Goal: Task Accomplishment & Management: Complete application form

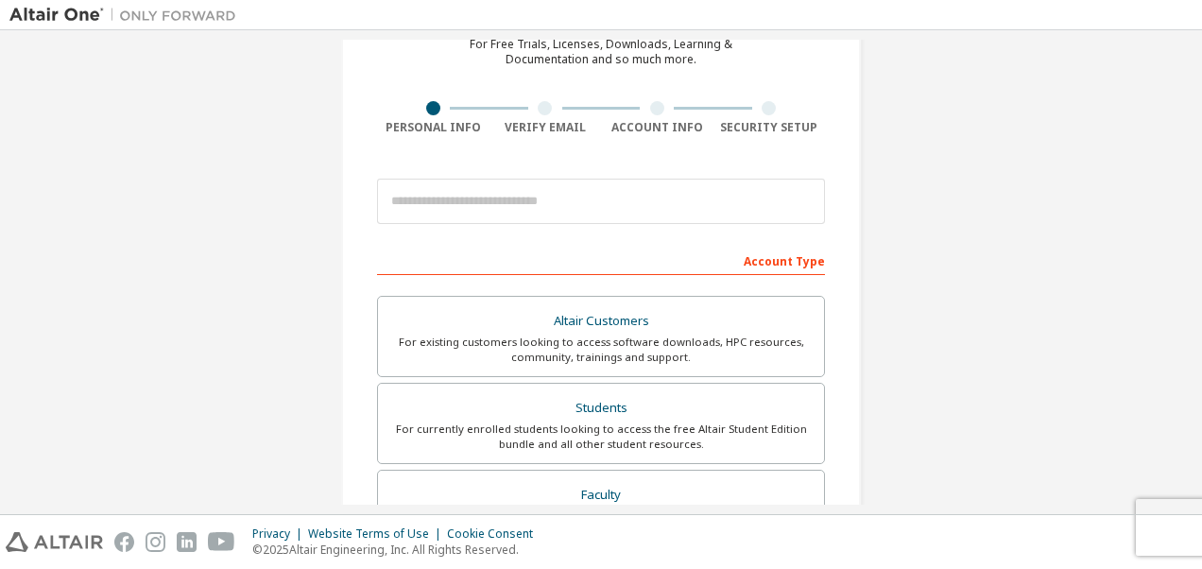
scroll to position [107, 0]
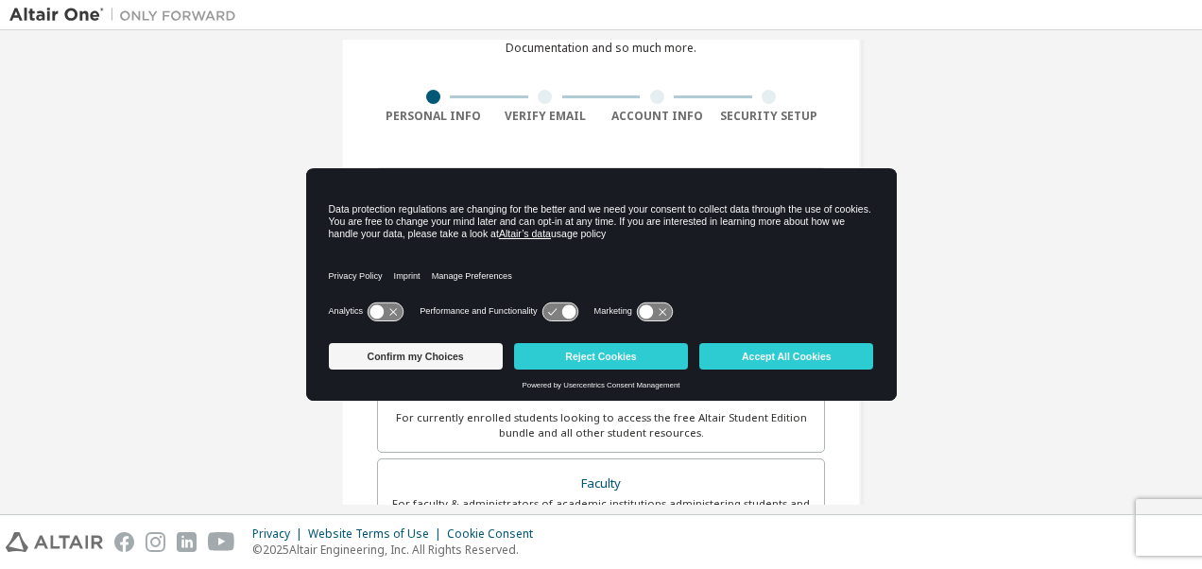
click at [384, 313] on icon at bounding box center [384, 311] width 35 height 18
click at [559, 310] on icon at bounding box center [559, 311] width 35 height 18
click at [556, 313] on icon at bounding box center [559, 311] width 35 height 18
click at [842, 353] on button "Accept All Cookies" at bounding box center [786, 356] width 174 height 26
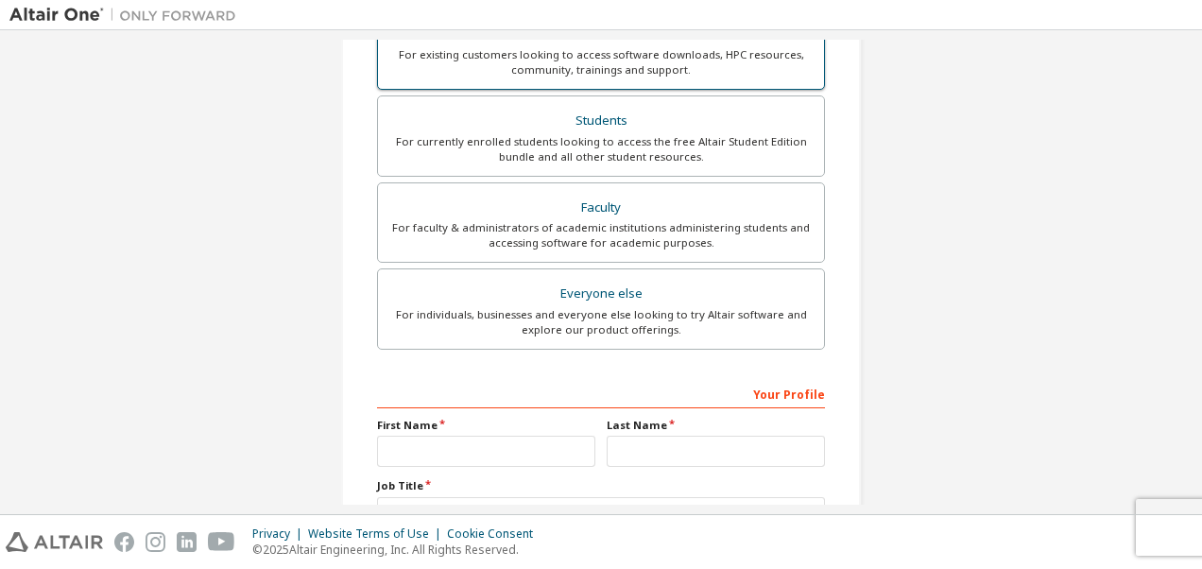
scroll to position [384, 0]
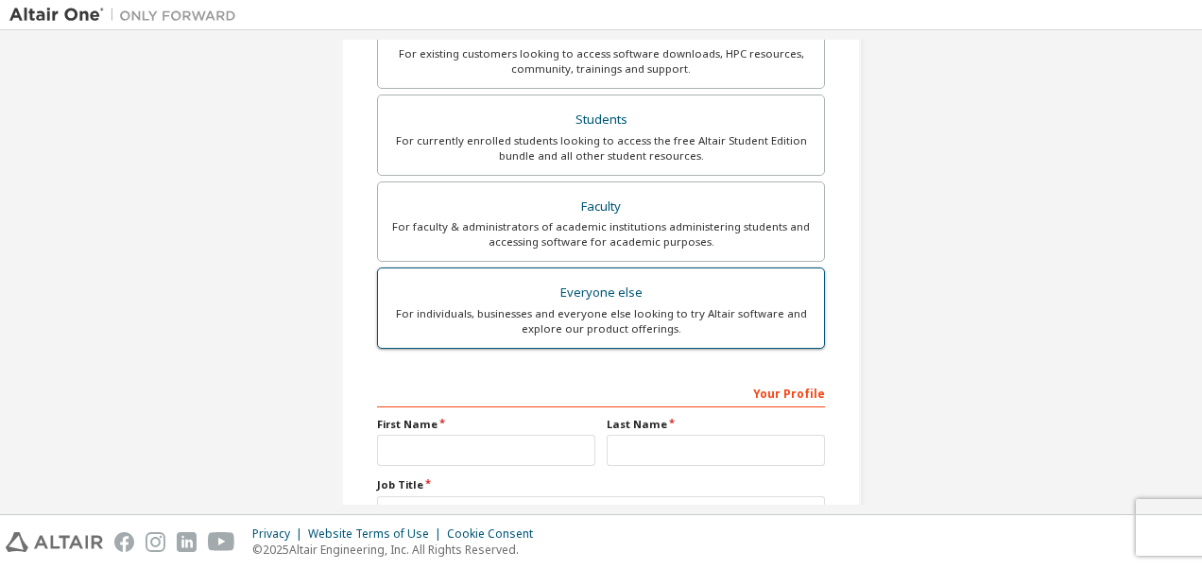
click at [566, 306] on div "For individuals, businesses and everyone else looking to try Altair software an…" at bounding box center [600, 321] width 423 height 30
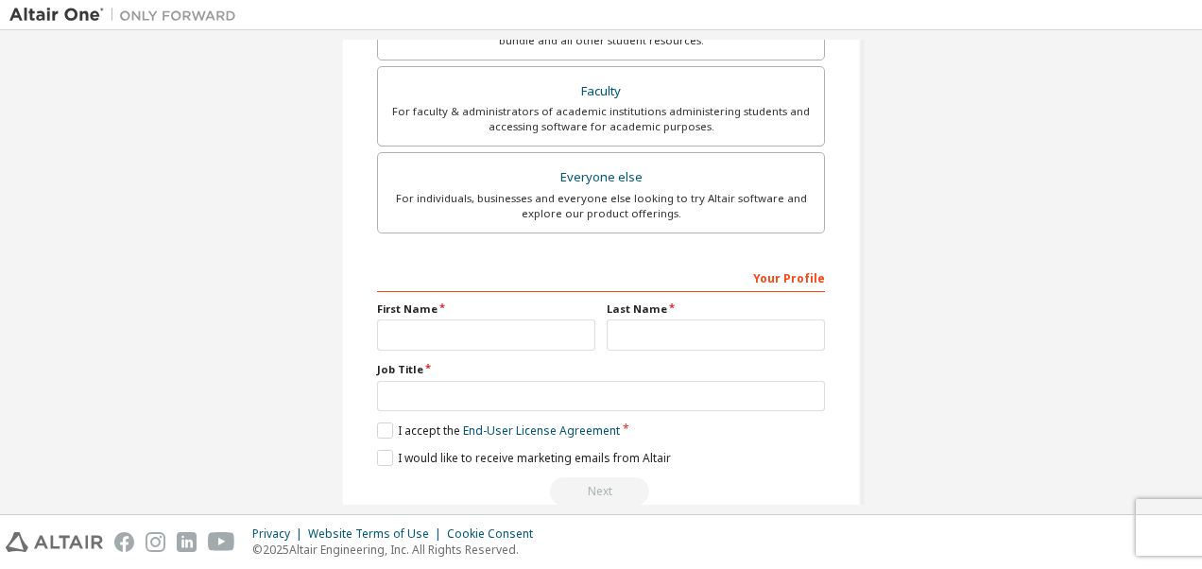
scroll to position [531, 0]
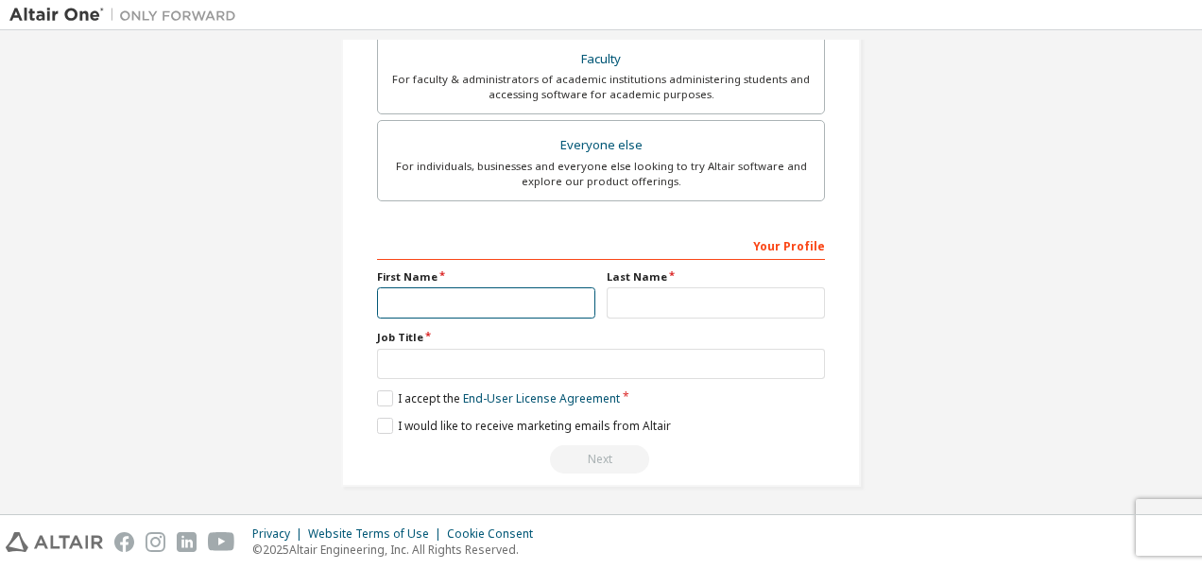
click at [508, 297] on input "text" at bounding box center [486, 302] width 218 height 31
type input "*********"
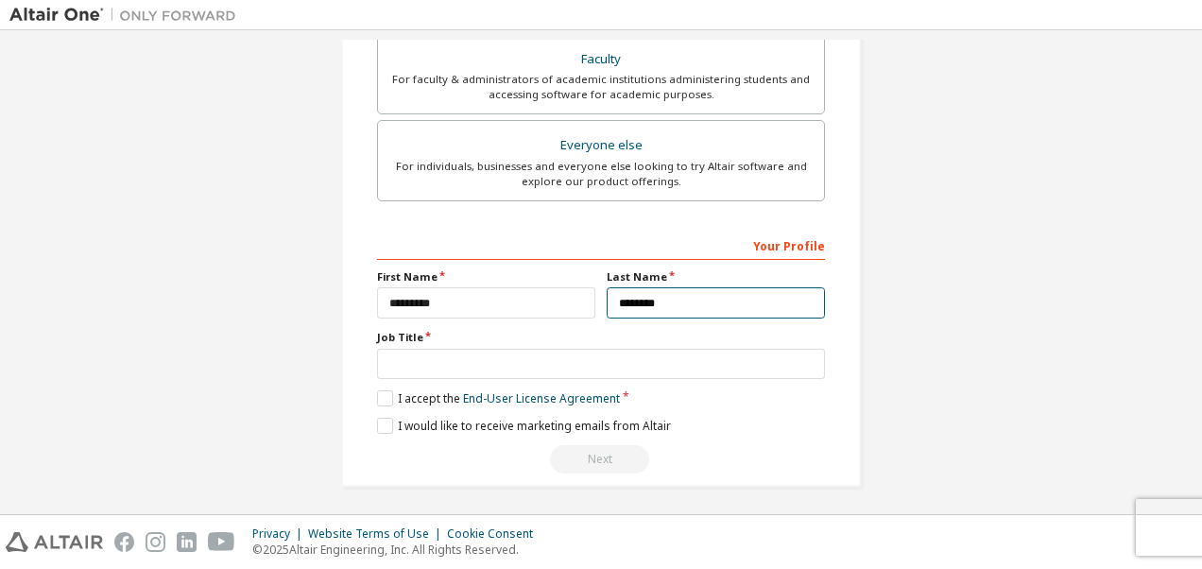
type input "********"
click at [377, 397] on label "I accept the End-User License Agreement" at bounding box center [498, 398] width 243 height 16
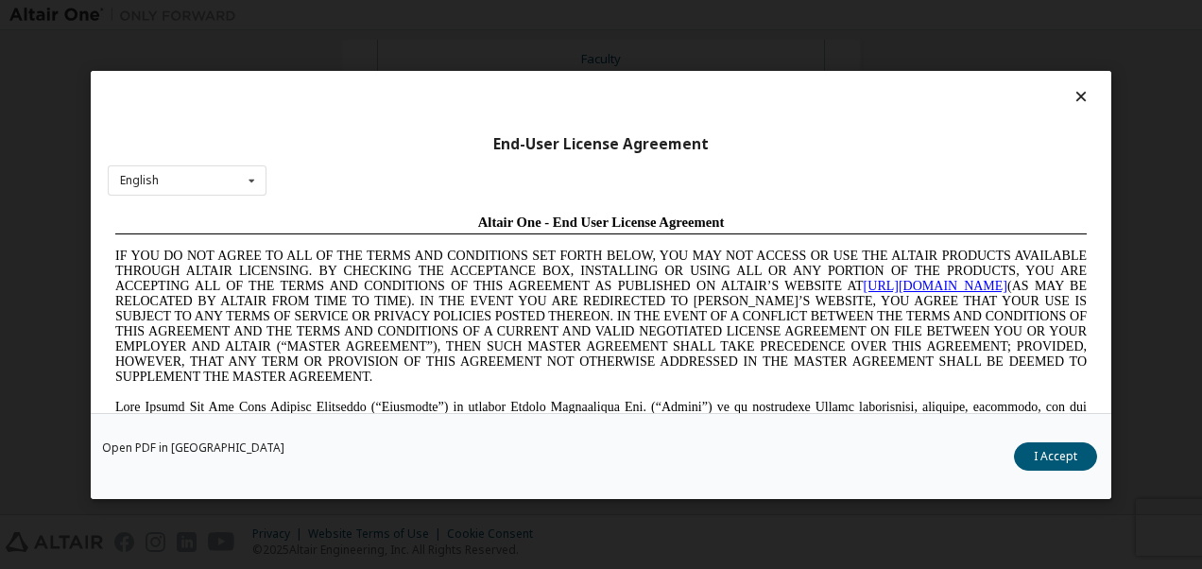
scroll to position [0, 0]
click at [1071, 97] on icon at bounding box center [1081, 96] width 20 height 17
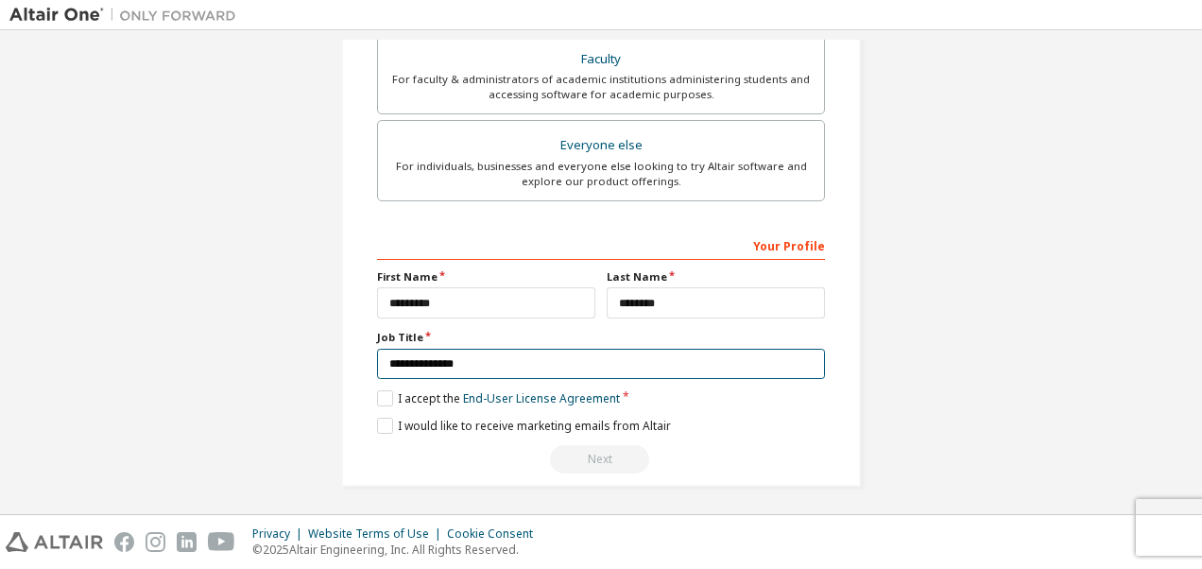
click at [472, 365] on input "**********" at bounding box center [601, 364] width 448 height 31
type input "**********"
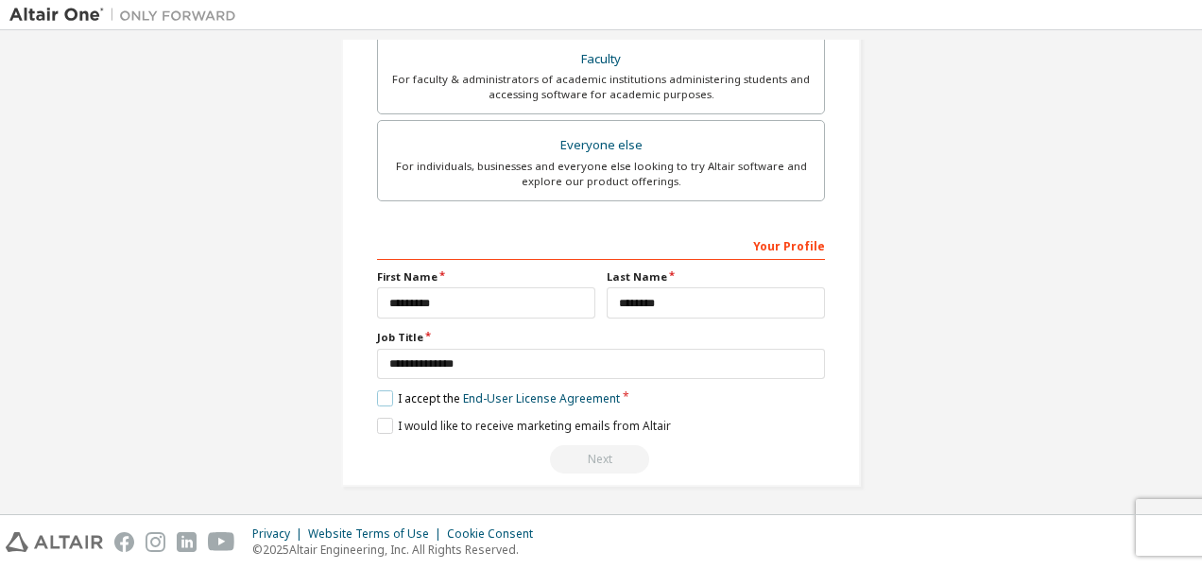
click at [377, 390] on label "I accept the End-User License Agreement" at bounding box center [498, 398] width 243 height 16
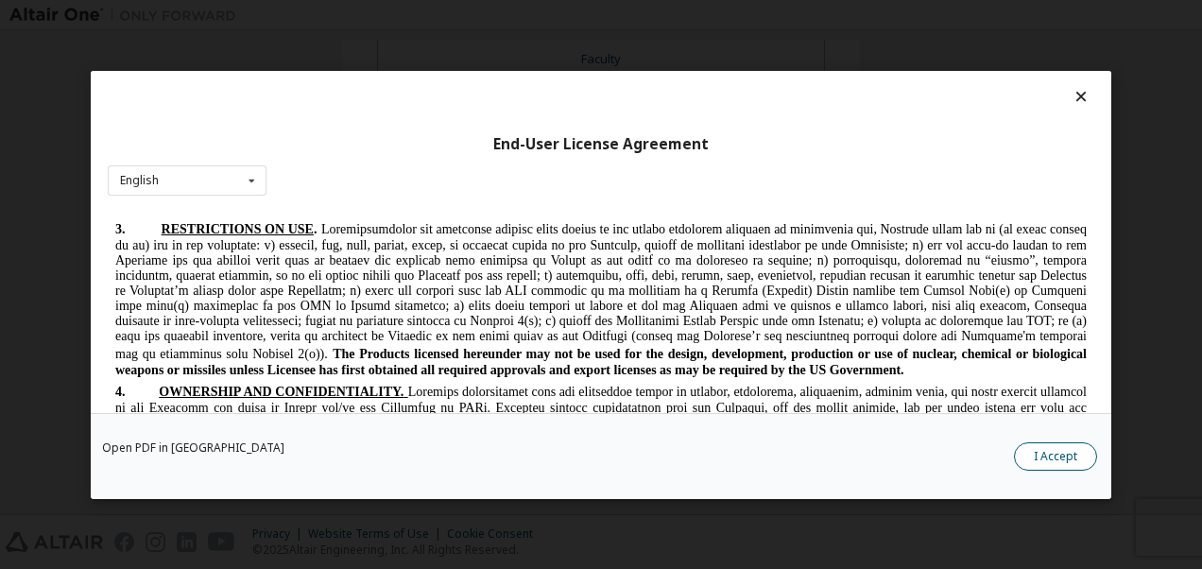
scroll to position [1831, 0]
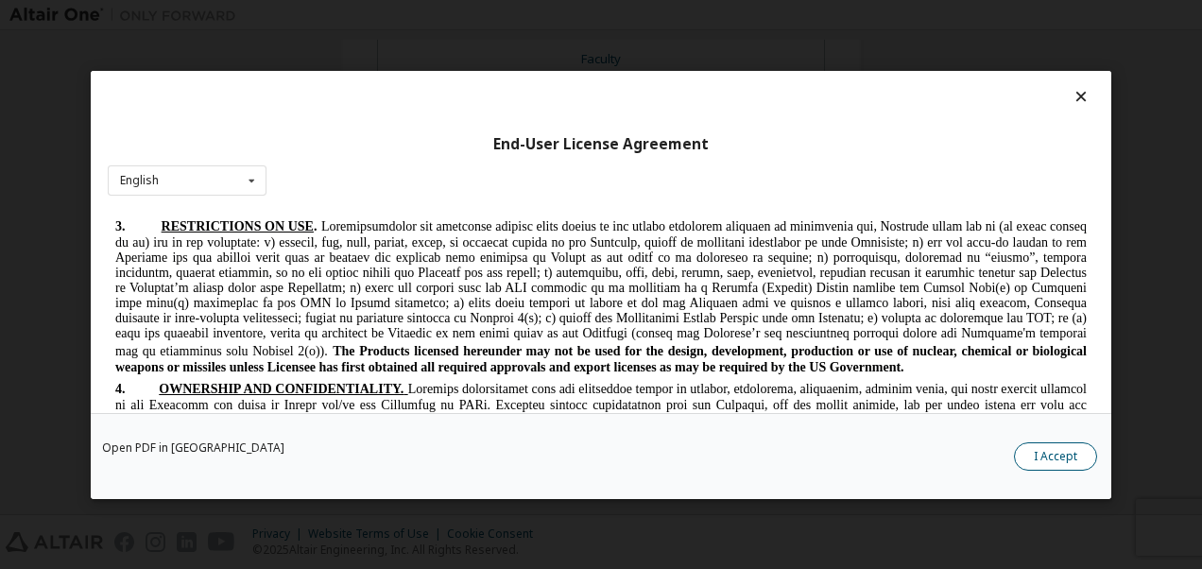
click at [1058, 446] on button "I Accept" at bounding box center [1055, 455] width 83 height 28
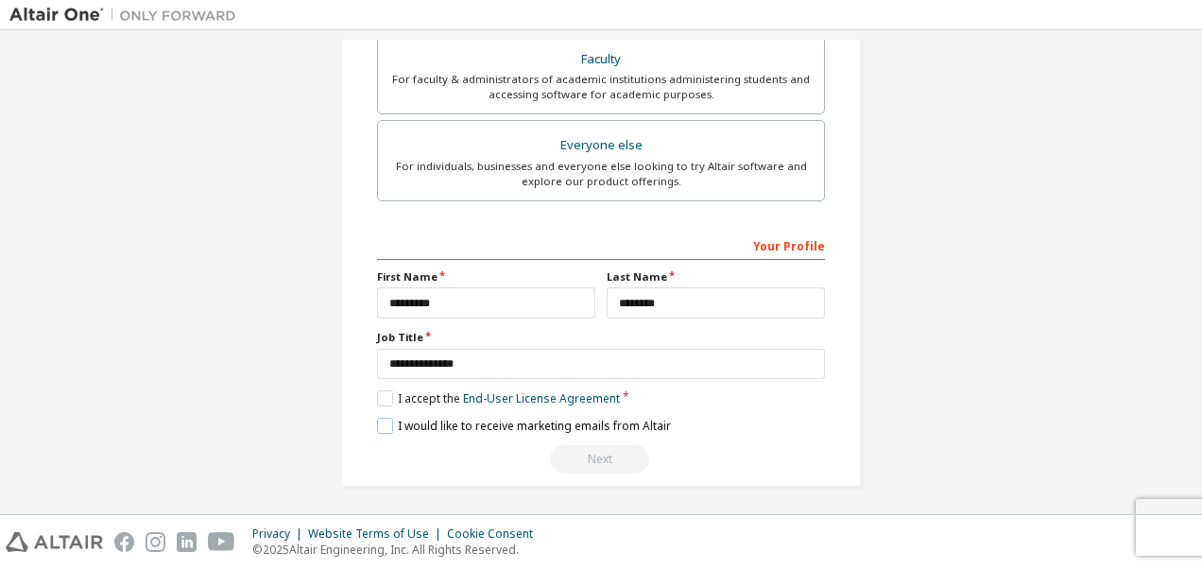
click at [377, 427] on label "I would like to receive marketing emails from Altair" at bounding box center [524, 426] width 294 height 16
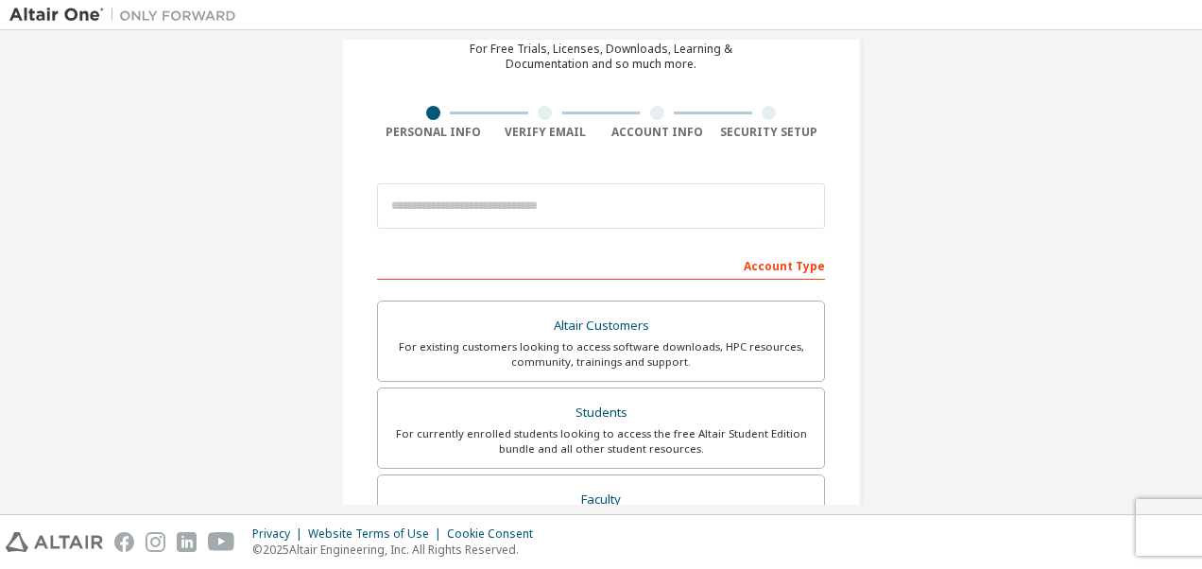
scroll to position [25, 0]
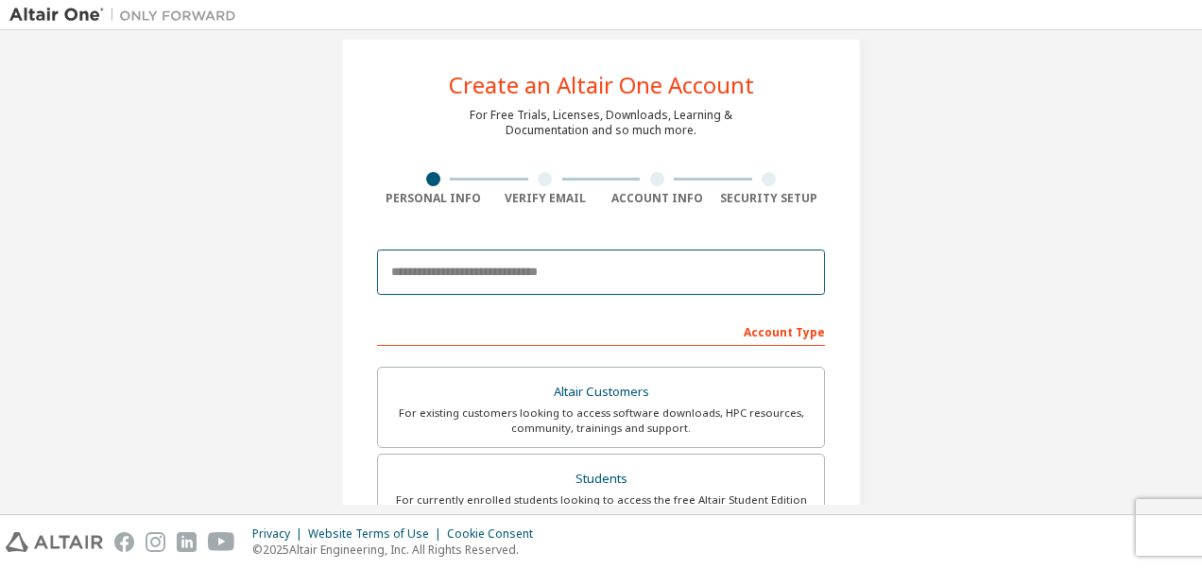
click at [550, 281] on input "email" at bounding box center [601, 271] width 448 height 45
type input "**********"
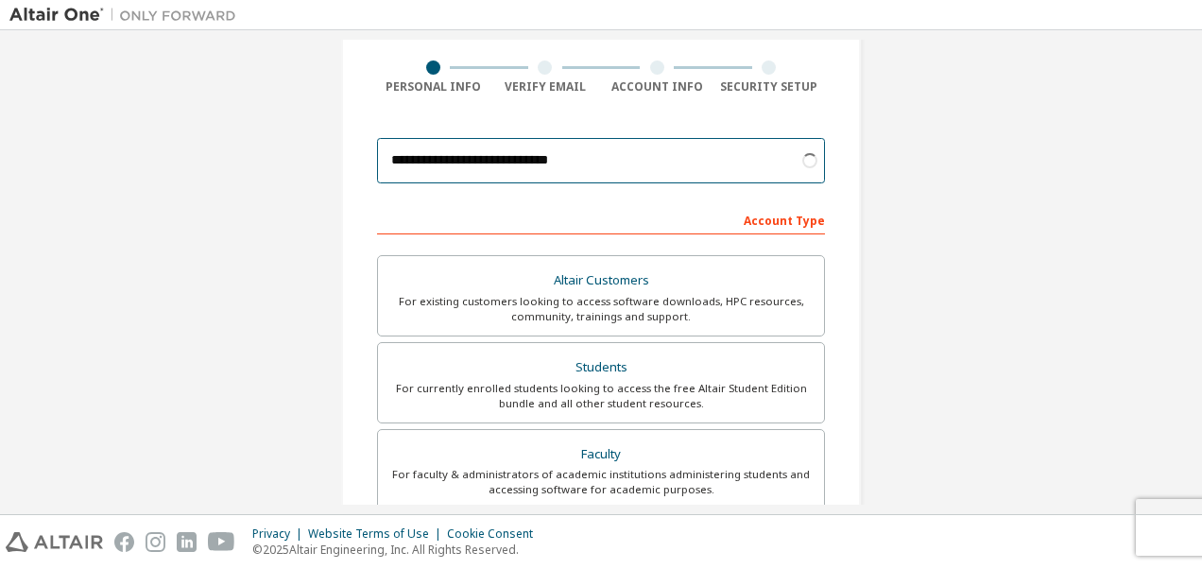
scroll to position [0, 0]
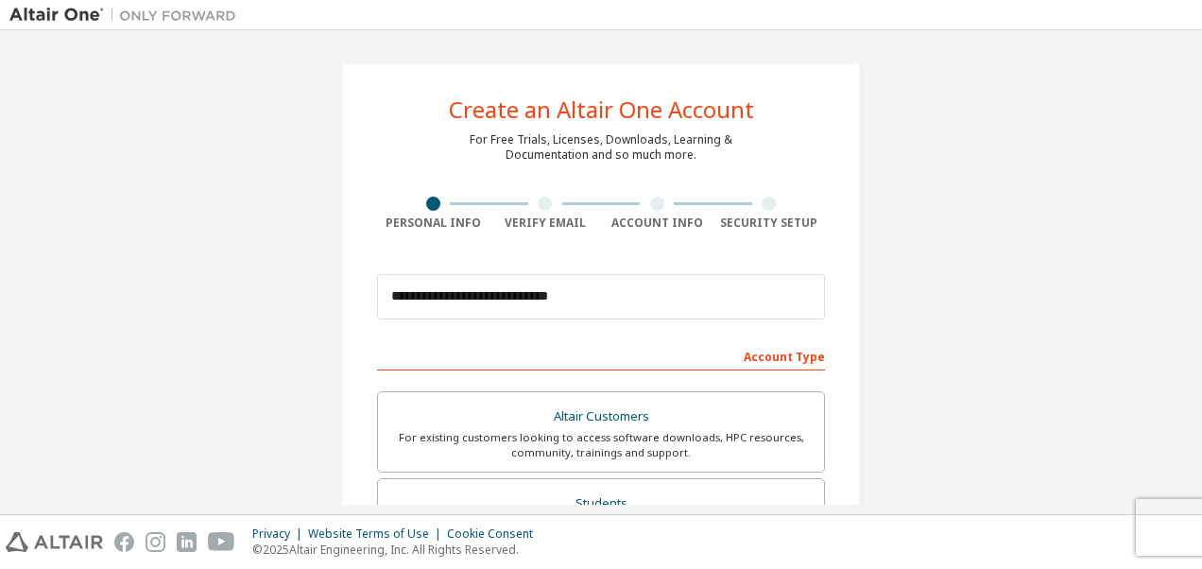
click at [699, 344] on div "Account Type" at bounding box center [601, 355] width 448 height 30
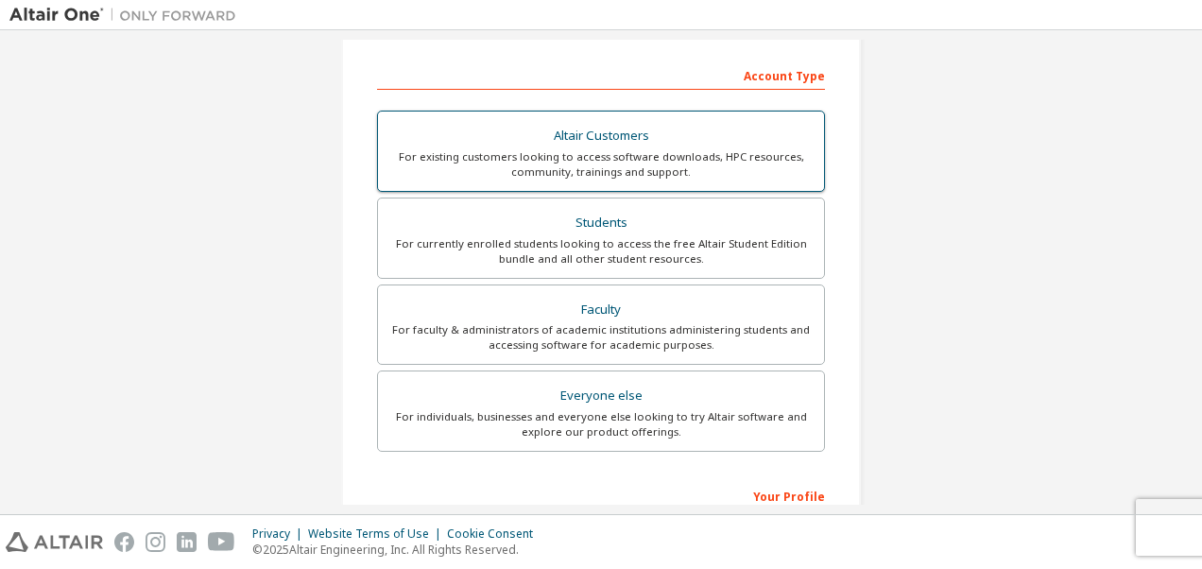
scroll to position [273, 0]
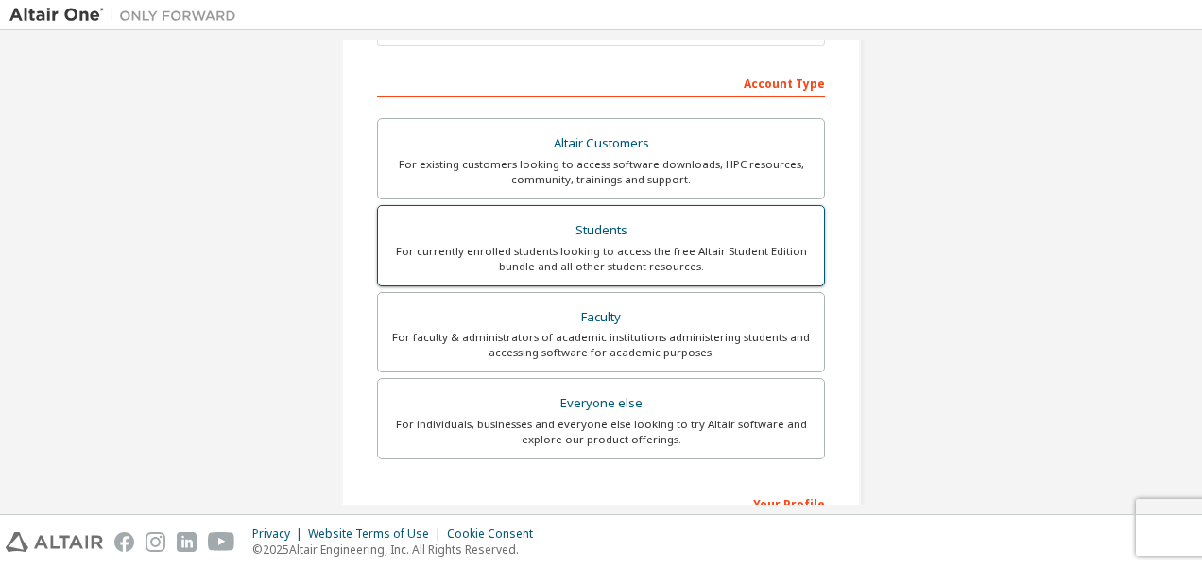
click at [591, 222] on div "Students" at bounding box center [600, 230] width 423 height 26
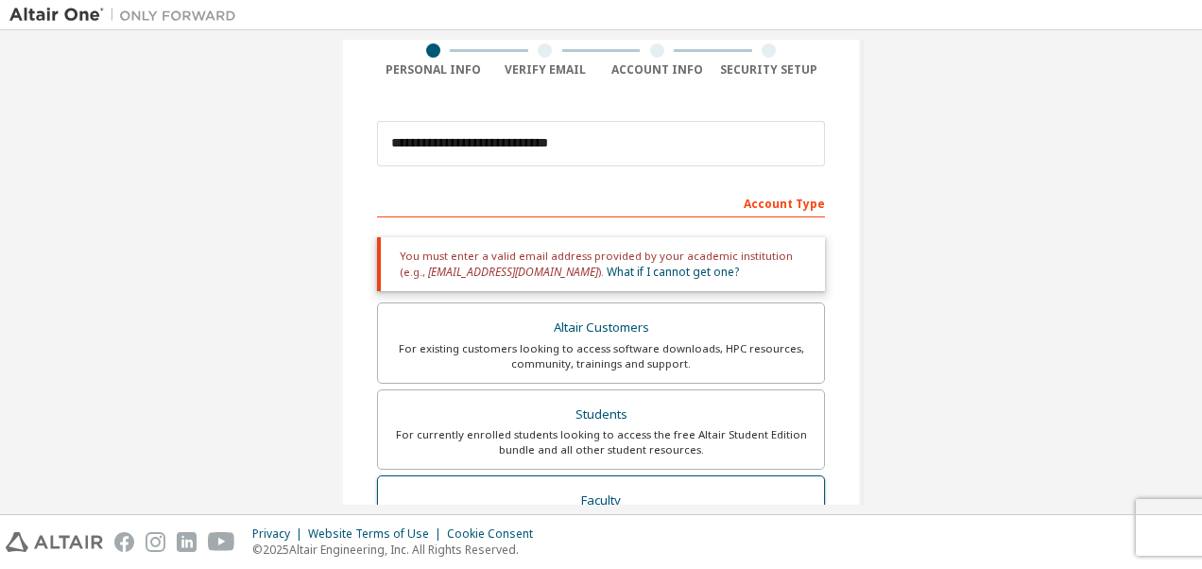
scroll to position [152, 0]
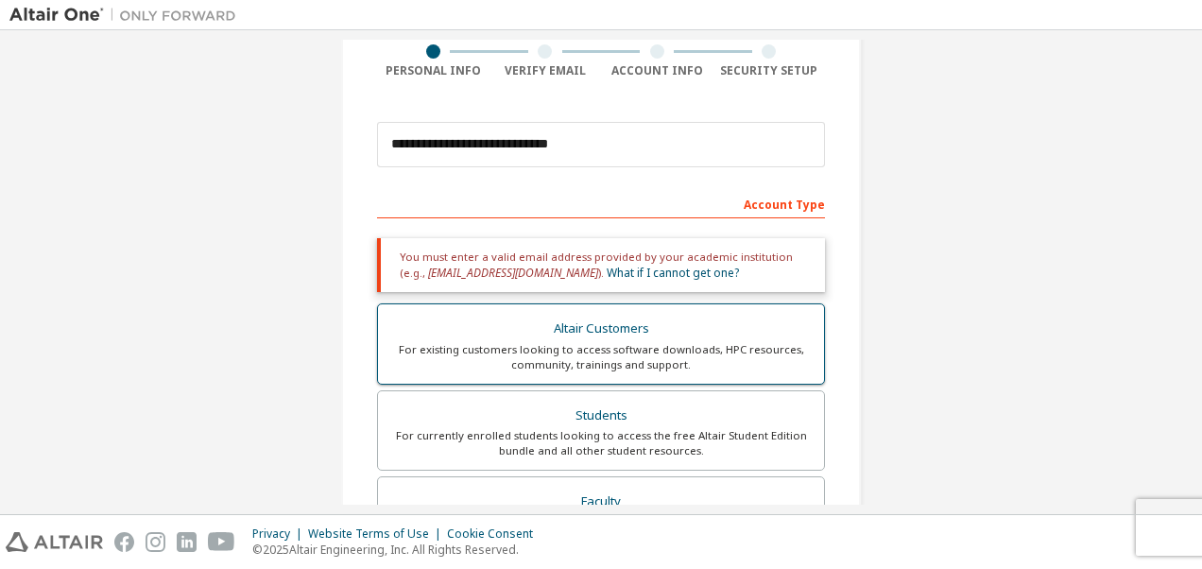
click at [555, 340] on div "Altair Customers" at bounding box center [600, 328] width 423 height 26
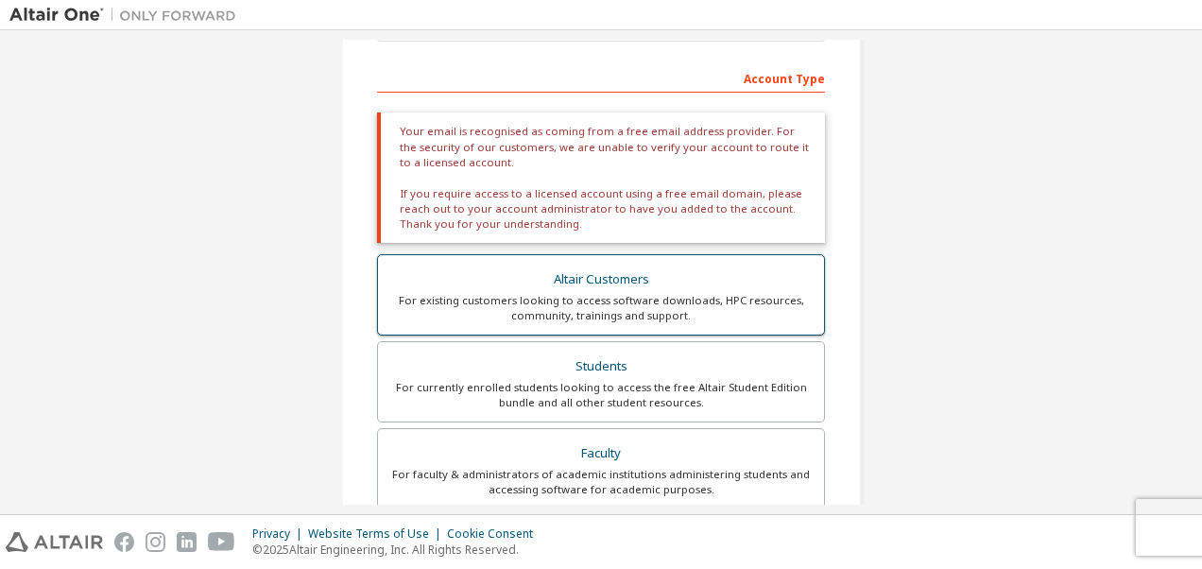
scroll to position [279, 0]
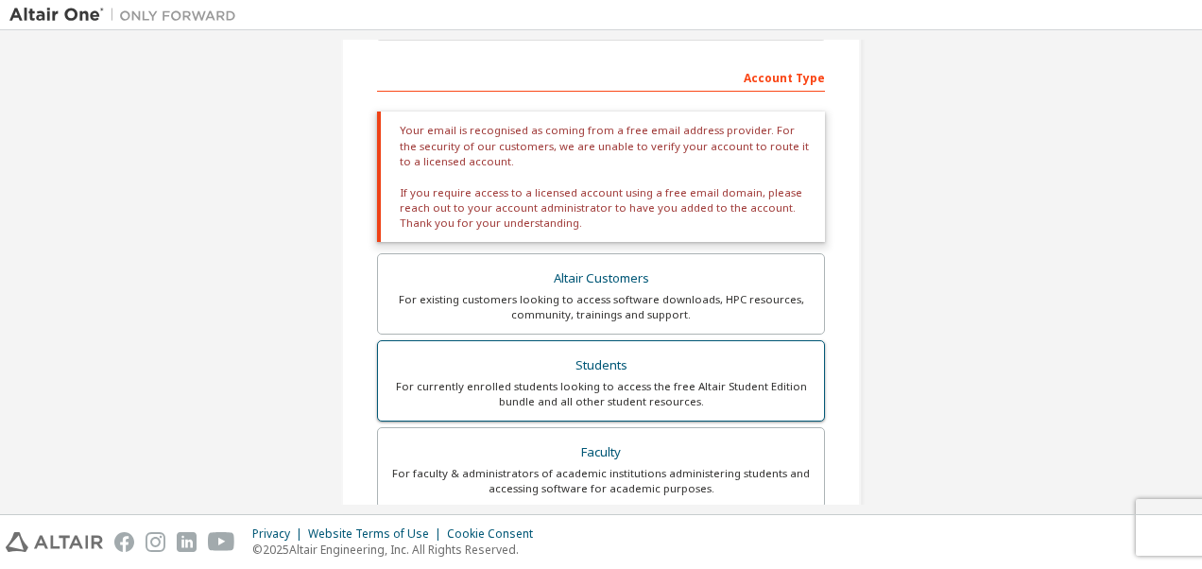
click at [626, 374] on div "Students" at bounding box center [600, 365] width 423 height 26
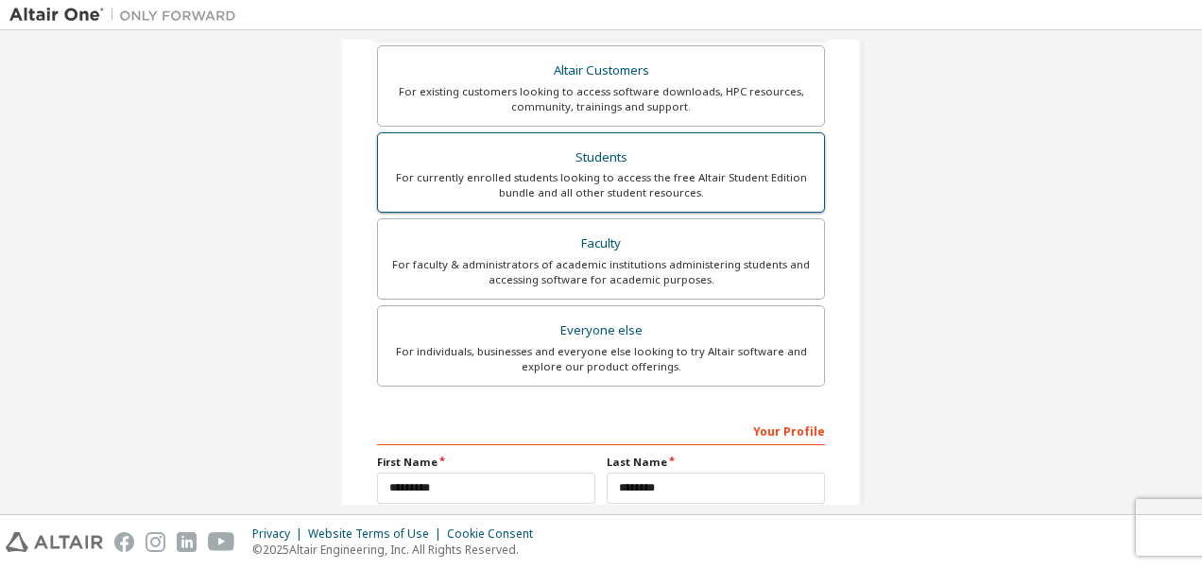
scroll to position [411, 0]
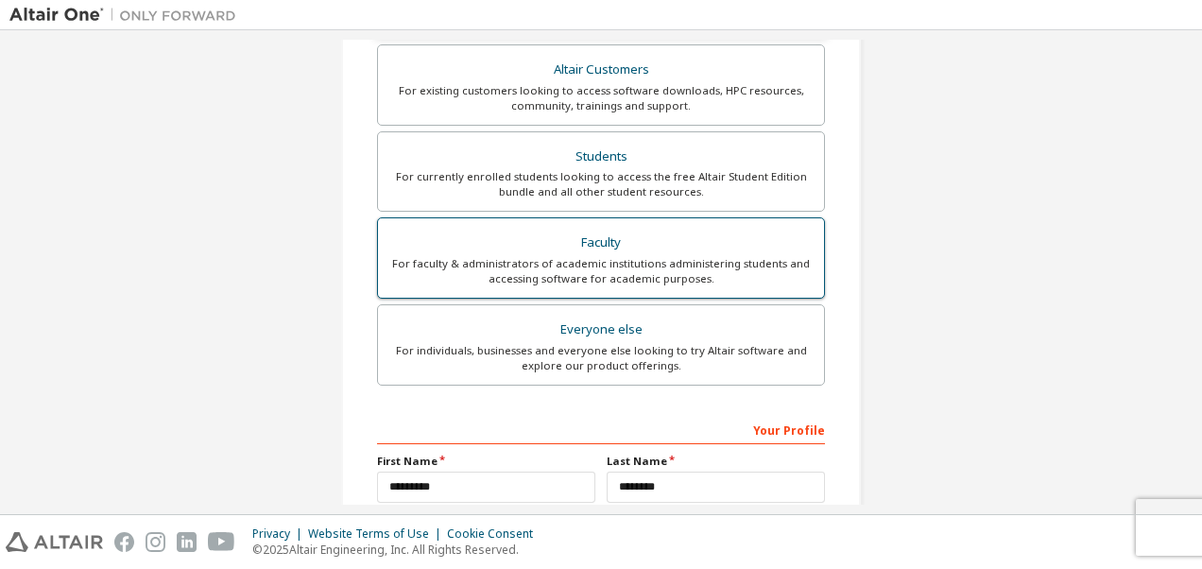
click at [639, 221] on label "Faculty For faculty & administrators of academic institutions administering stu…" at bounding box center [601, 257] width 448 height 81
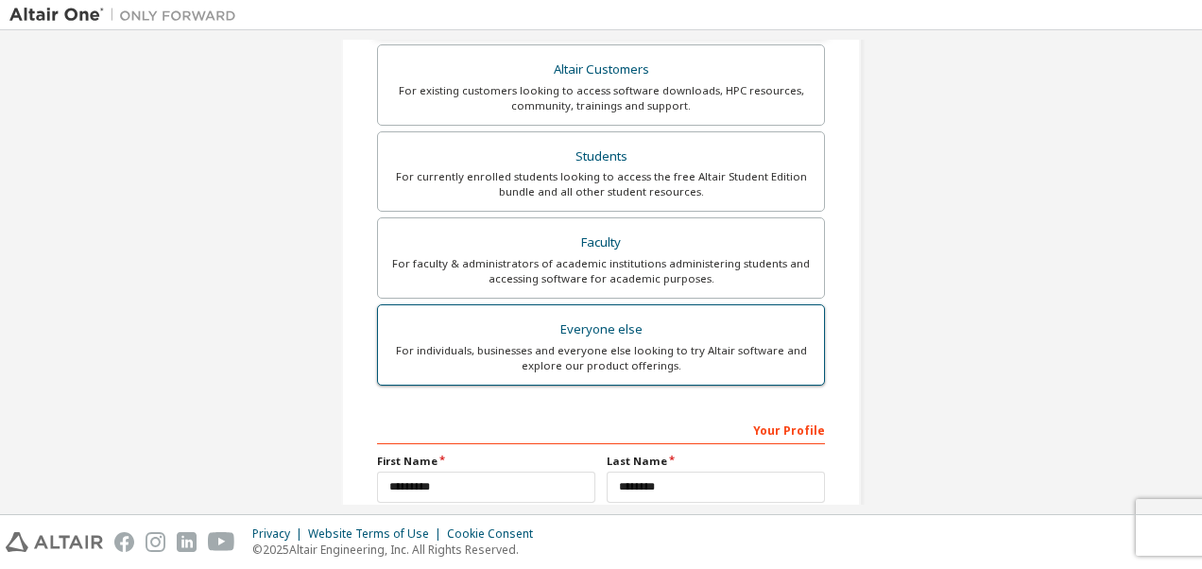
scroll to position [548, 0]
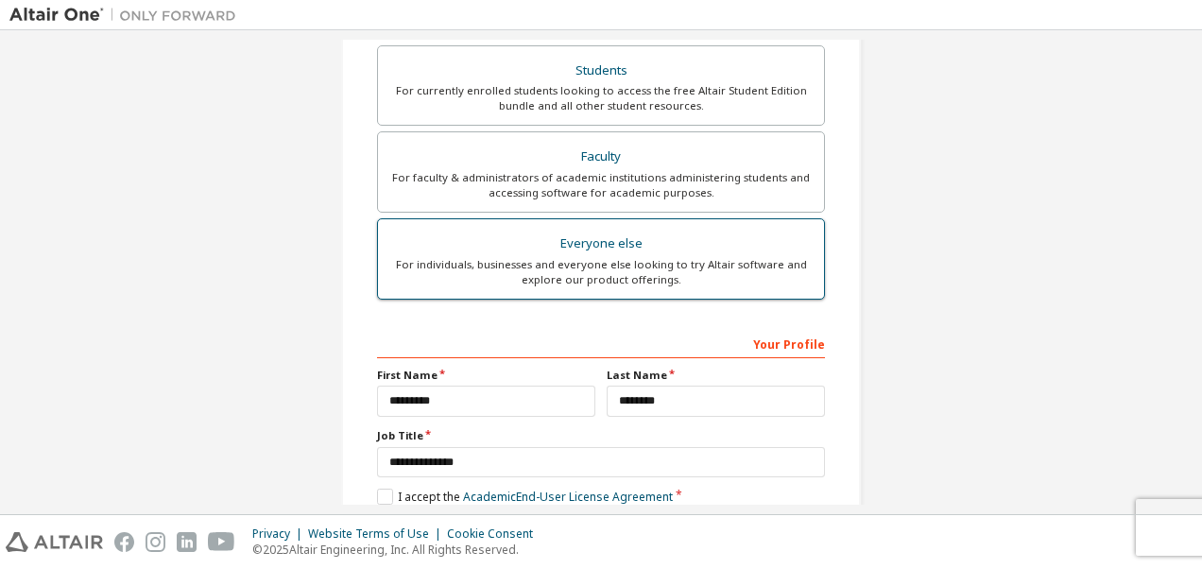
click at [623, 269] on div "For individuals, businesses and everyone else looking to try Altair software an…" at bounding box center [600, 272] width 423 height 30
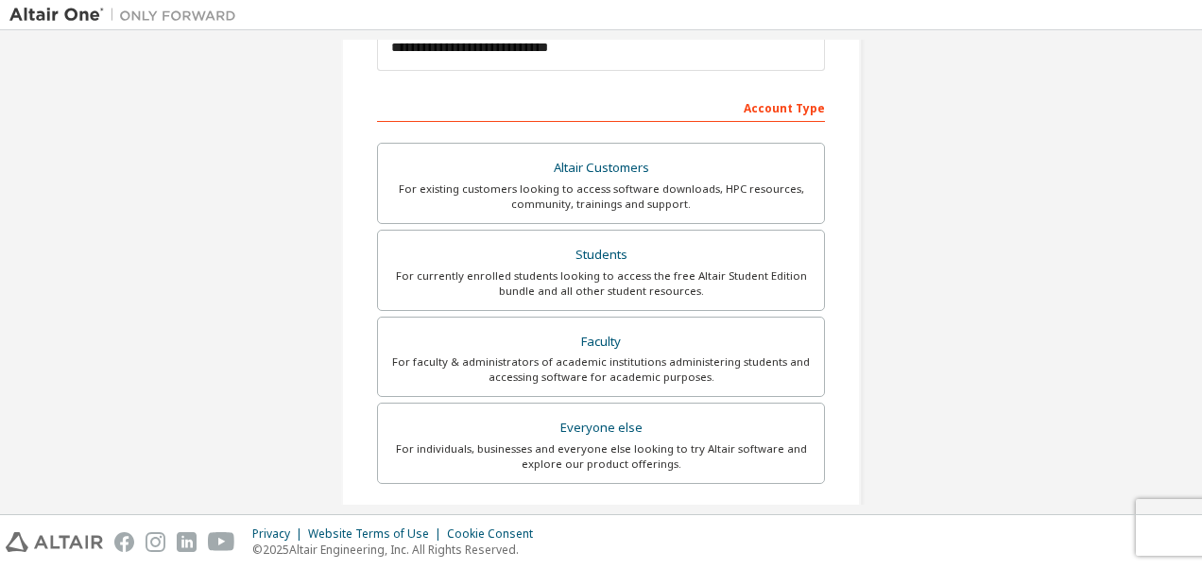
scroll to position [0, 0]
